Goal: Find specific page/section: Find specific page/section

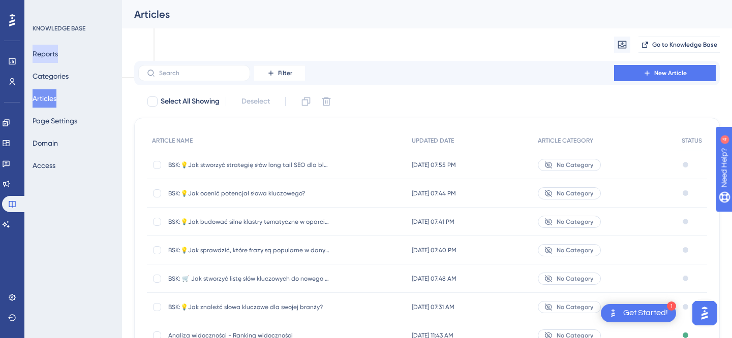
click at [51, 49] on button "Reports" at bounding box center [45, 54] width 25 height 18
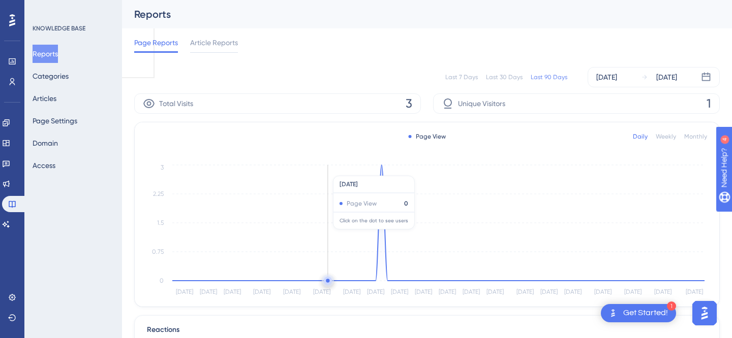
click at [58, 57] on button "Reports" at bounding box center [45, 54] width 25 height 18
click at [56, 99] on button "Articles" at bounding box center [45, 98] width 24 height 18
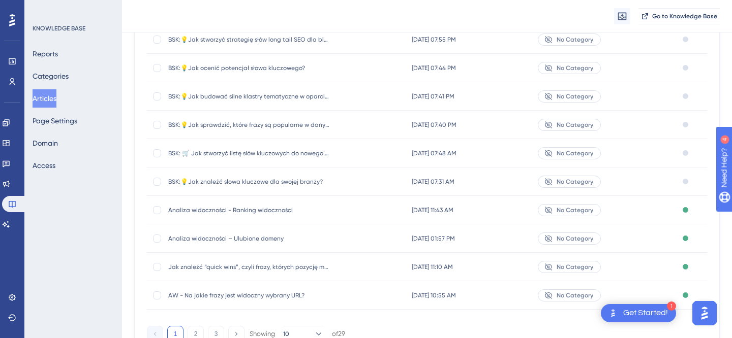
scroll to position [179, 0]
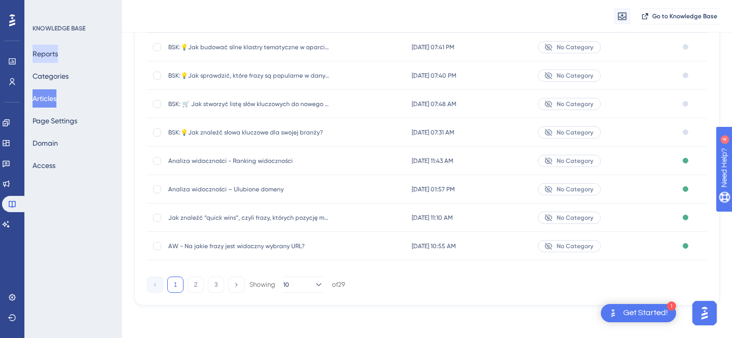
click at [42, 55] on button "Reports" at bounding box center [45, 54] width 25 height 18
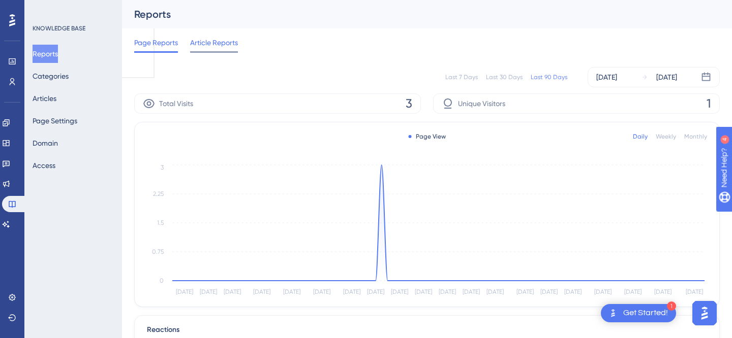
click at [224, 47] on span "Article Reports" at bounding box center [214, 43] width 48 height 12
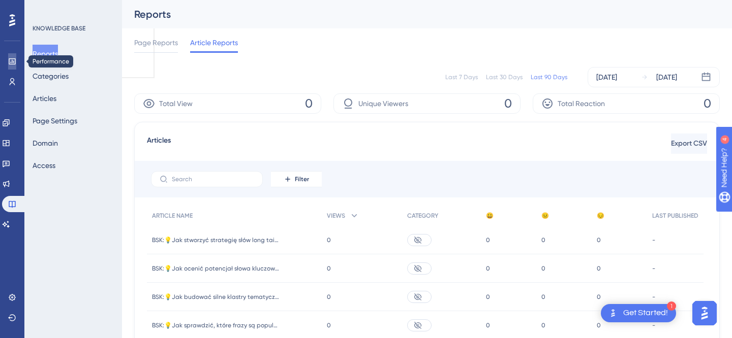
click at [8, 62] on icon at bounding box center [12, 61] width 8 height 8
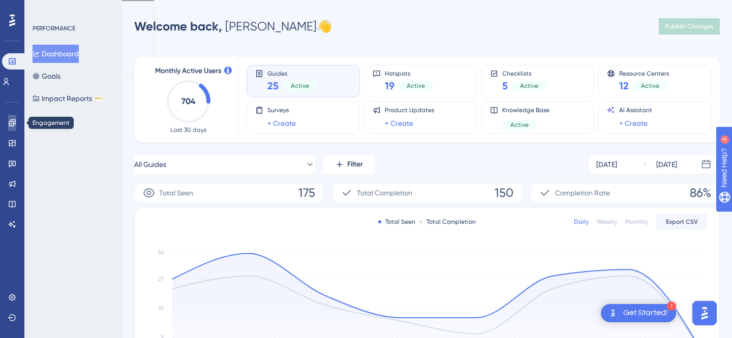
click at [12, 130] on link at bounding box center [12, 123] width 8 height 16
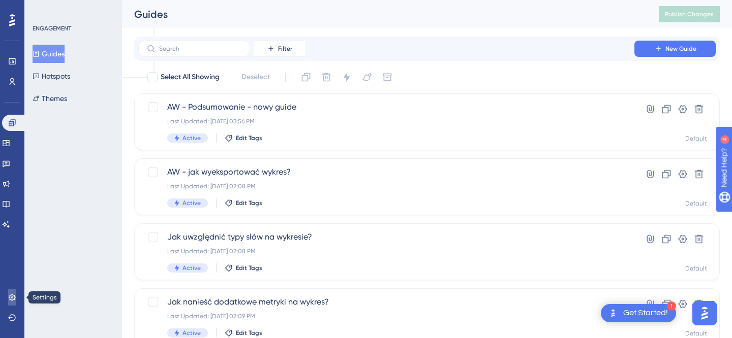
click at [12, 296] on icon at bounding box center [12, 298] width 8 height 8
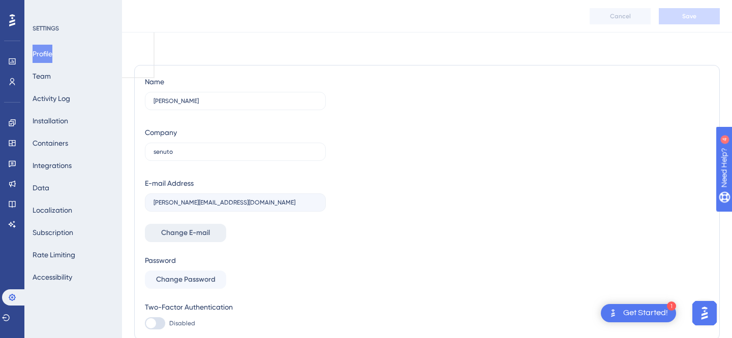
scroll to position [43, 0]
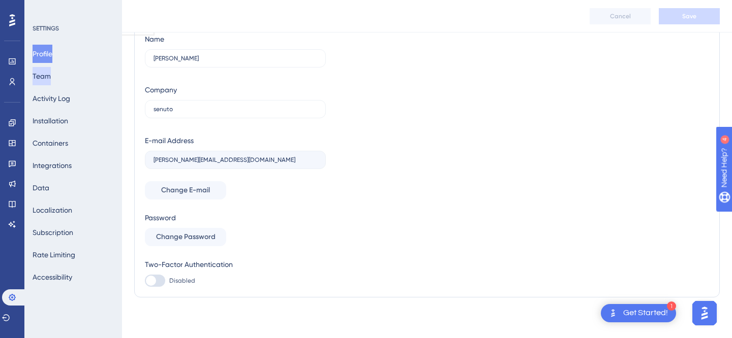
click at [51, 82] on button "Team" at bounding box center [42, 76] width 18 height 18
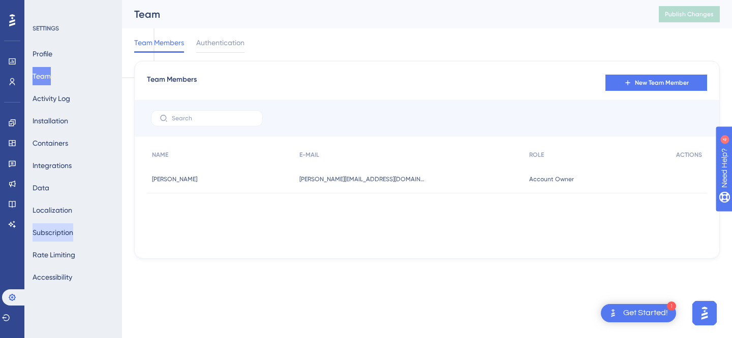
click at [69, 234] on button "Subscription" at bounding box center [53, 233] width 41 height 18
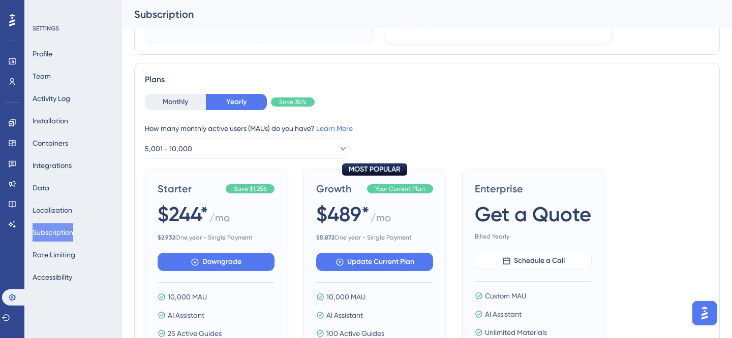
scroll to position [249, 0]
